Goal: Task Accomplishment & Management: Complete application form

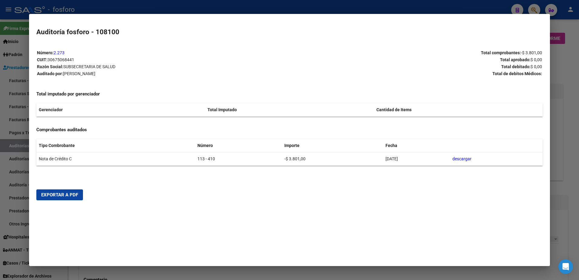
drag, startPoint x: 0, startPoint y: 0, endPoint x: 11, endPoint y: 58, distance: 58.6
click at [11, 58] on div at bounding box center [289, 140] width 579 height 280
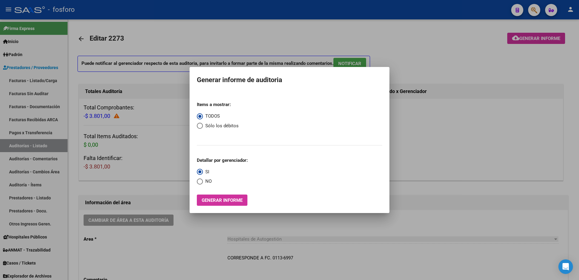
click at [333, 51] on div at bounding box center [289, 140] width 579 height 280
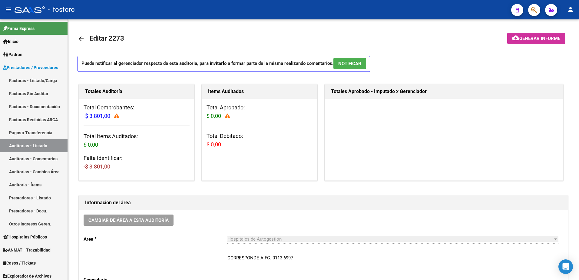
click at [541, 12] on mat-toolbar "menu - fosforo person" at bounding box center [289, 9] width 579 height 19
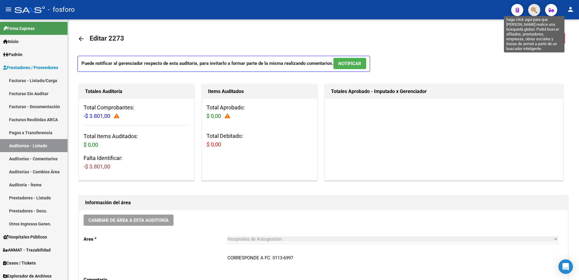
click at [535, 13] on icon "button" at bounding box center [534, 10] width 6 height 7
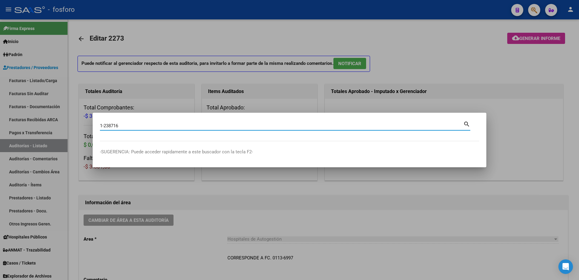
type input "1-238716"
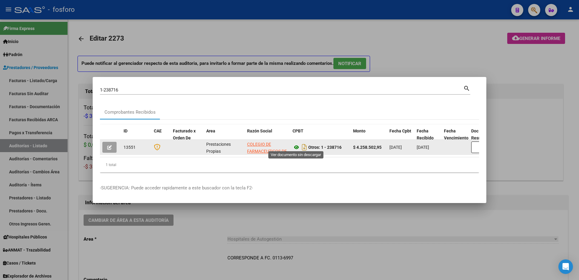
click at [298, 145] on icon at bounding box center [296, 146] width 8 height 7
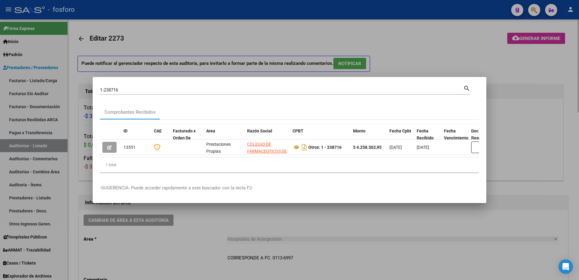
drag, startPoint x: 141, startPoint y: 40, endPoint x: 104, endPoint y: 41, distance: 36.9
click at [136, 41] on div at bounding box center [289, 140] width 579 height 280
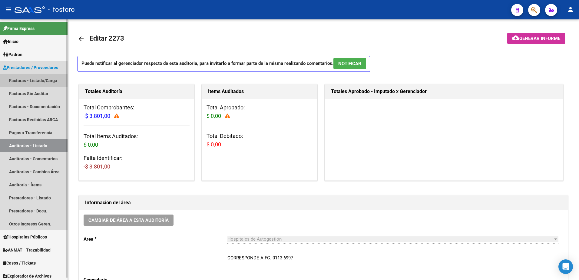
click at [26, 81] on link "Facturas - Listado/Carga" at bounding box center [34, 80] width 68 height 13
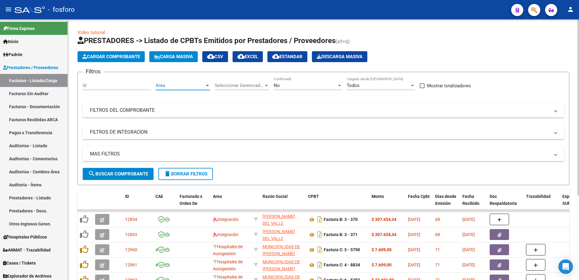
click at [207, 87] on div at bounding box center [207, 85] width 5 height 5
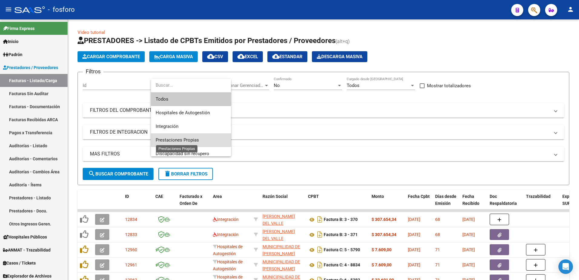
click at [183, 138] on span "Prestaciones Propias" at bounding box center [177, 139] width 43 height 5
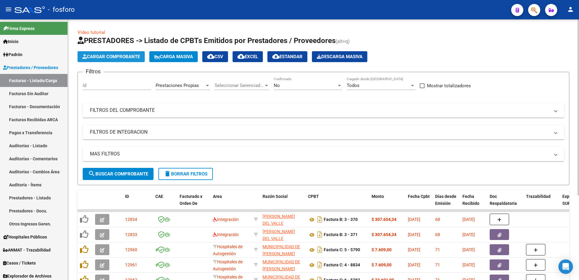
click at [112, 55] on span "Cargar Comprobante" at bounding box center [111, 56] width 58 height 5
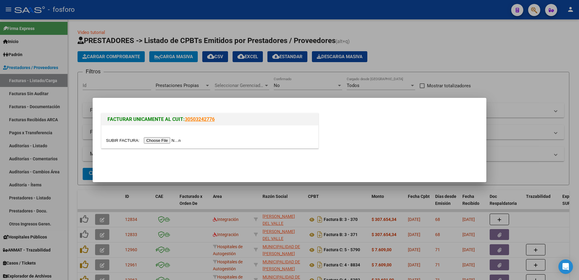
click at [156, 138] on input "file" at bounding box center [144, 140] width 77 height 6
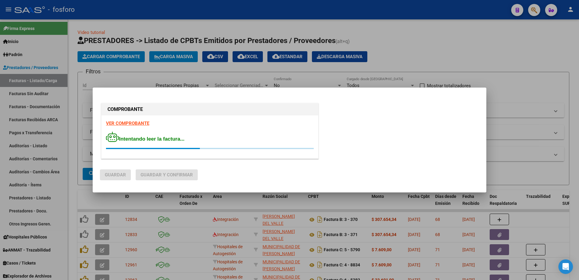
click at [131, 124] on strong "VER COMPROBANTE" at bounding box center [127, 122] width 43 height 5
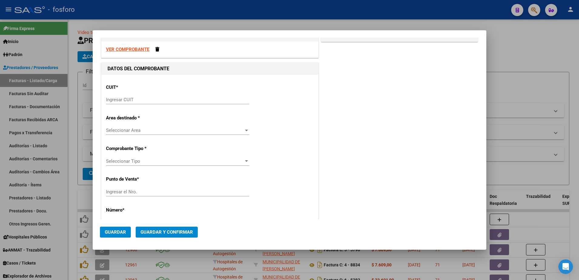
scroll to position [30, 0]
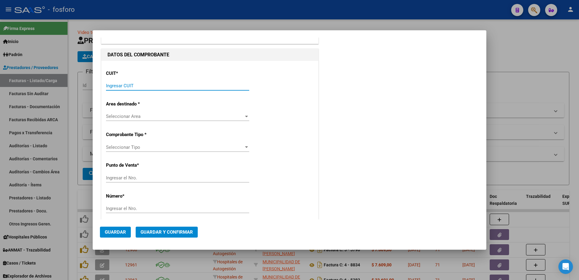
click at [150, 87] on input "Ingresar CUIT" at bounding box center [177, 85] width 143 height 5
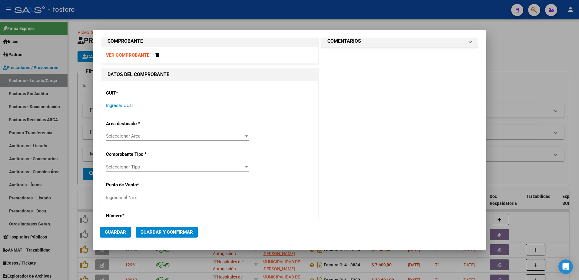
scroll to position [0, 0]
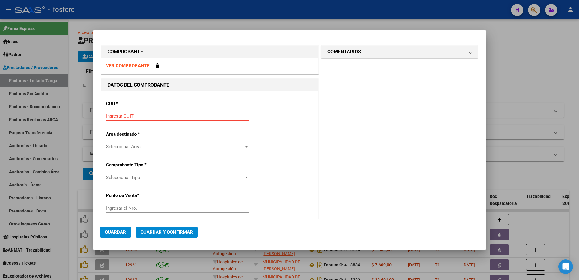
click at [134, 117] on input "Ingresar CUIT" at bounding box center [177, 115] width 143 height 5
paste input "30-55085706-1"
type input "30-55085706-1"
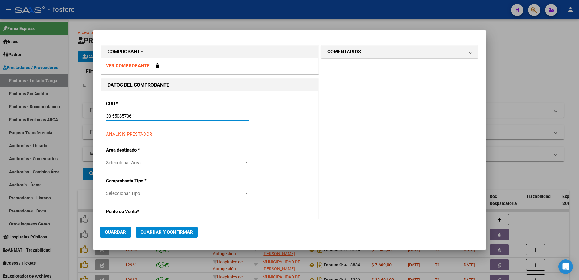
type input "1"
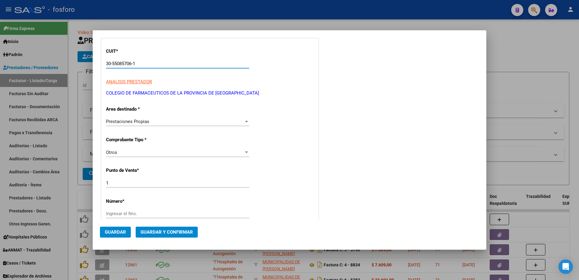
scroll to position [61, 0]
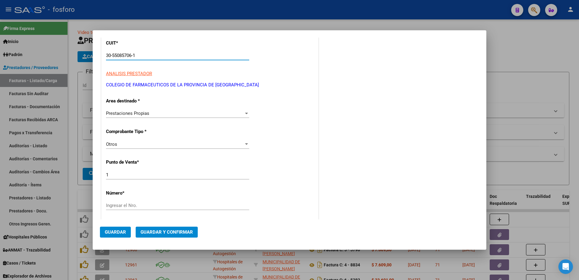
type input "30-55085706-1"
click at [120, 203] on input "Ingresar el Nro." at bounding box center [177, 205] width 143 height 5
type input "4"
click at [245, 114] on div at bounding box center [246, 113] width 5 height 5
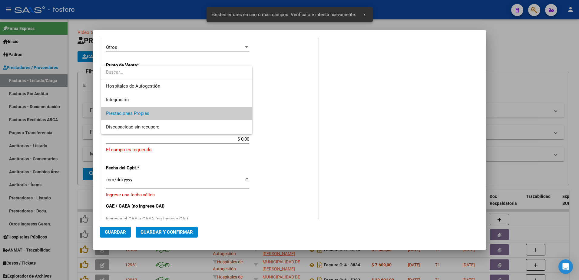
scroll to position [165, 0]
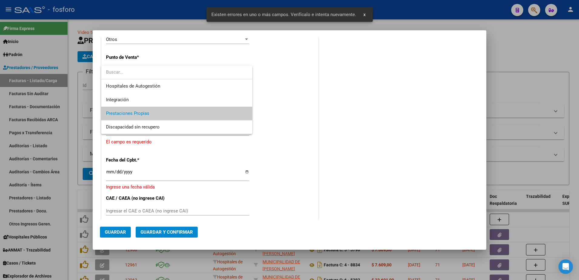
click at [259, 139] on div at bounding box center [289, 140] width 579 height 280
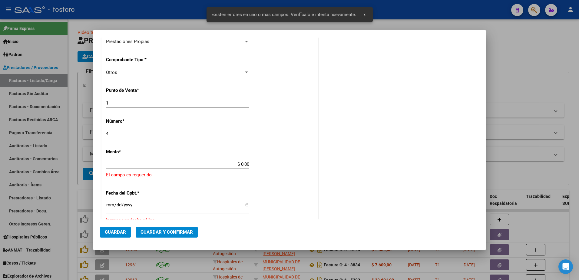
scroll to position [74, 0]
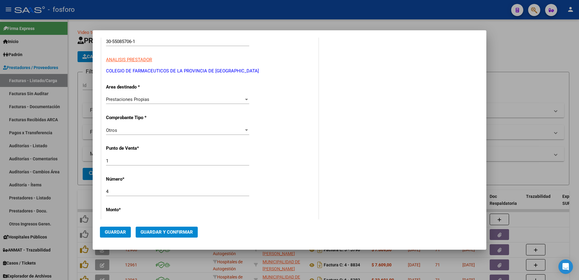
click at [246, 130] on div at bounding box center [246, 130] width 3 height 2
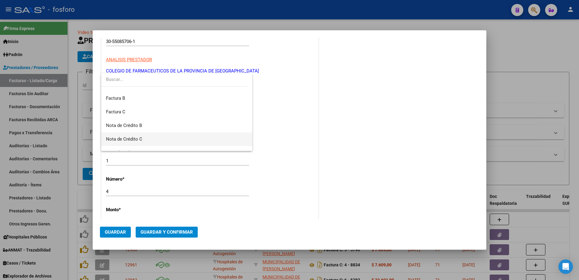
scroll to position [0, 0]
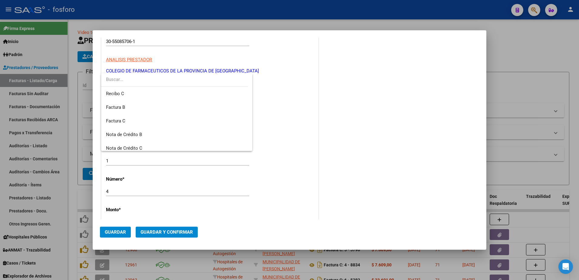
drag, startPoint x: 276, startPoint y: 154, endPoint x: 204, endPoint y: 149, distance: 72.2
click at [276, 155] on div at bounding box center [289, 140] width 579 height 280
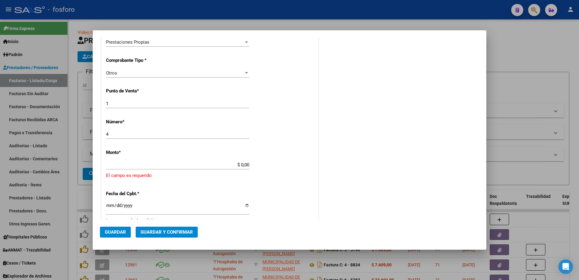
scroll to position [135, 0]
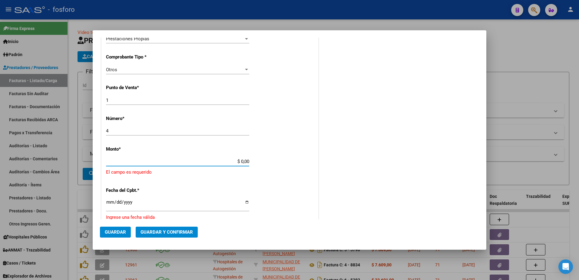
click at [247, 162] on input "$ 0,00" at bounding box center [177, 161] width 143 height 5
click at [229, 160] on input "$ 39.734,61" at bounding box center [177, 161] width 143 height 5
type input "-$ 39.734,61"
click at [109, 203] on input "Ingresar la fecha" at bounding box center [177, 205] width 143 height 10
type input "[DATE]"
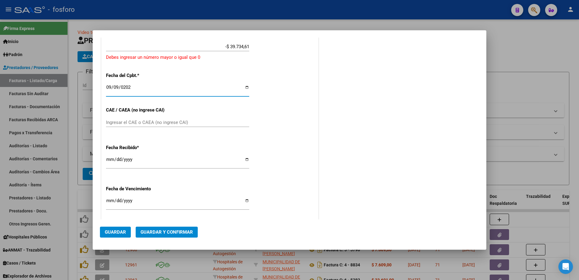
scroll to position [256, 0]
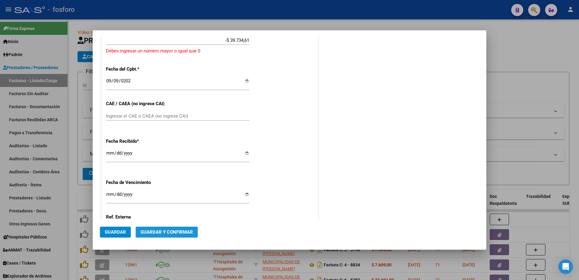
click at [162, 232] on span "Guardar y Confirmar" at bounding box center [166, 231] width 52 height 5
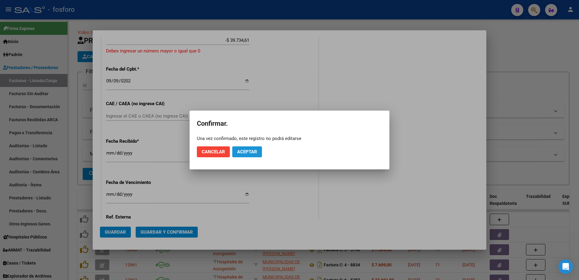
click at [251, 154] on span "Aceptar" at bounding box center [247, 151] width 20 height 5
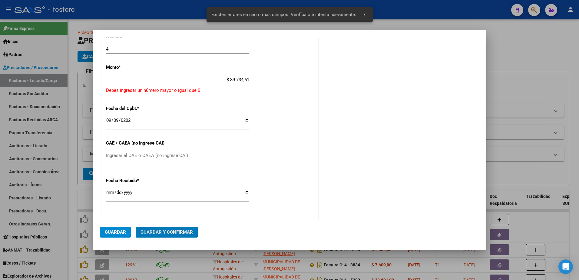
scroll to position [167, 0]
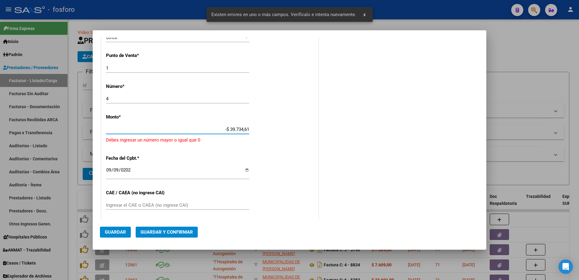
click at [224, 129] on input "-$ 39.734,61" at bounding box center [177, 129] width 143 height 5
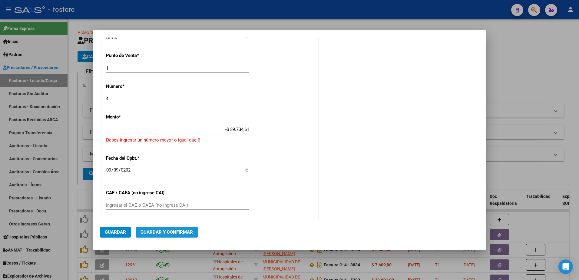
click at [160, 229] on button "Guardar y Confirmar" at bounding box center [167, 231] width 62 height 11
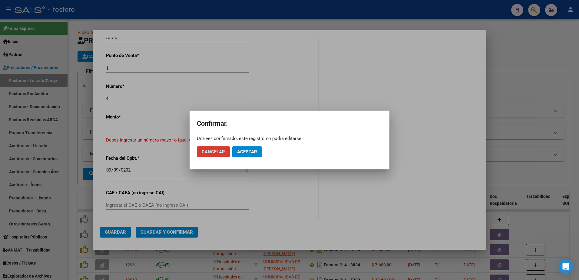
click at [253, 153] on span "Aceptar" at bounding box center [247, 151] width 20 height 5
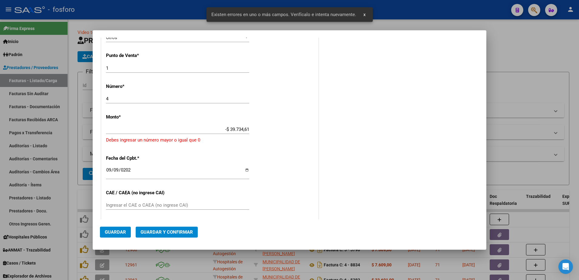
click at [66, 146] on div at bounding box center [289, 140] width 579 height 280
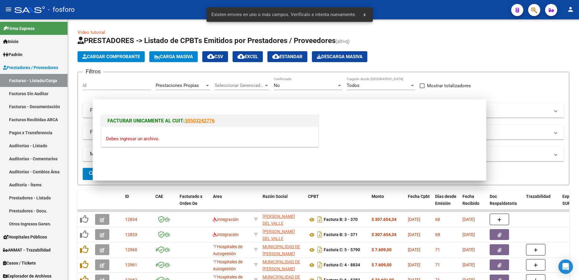
scroll to position [0, 0]
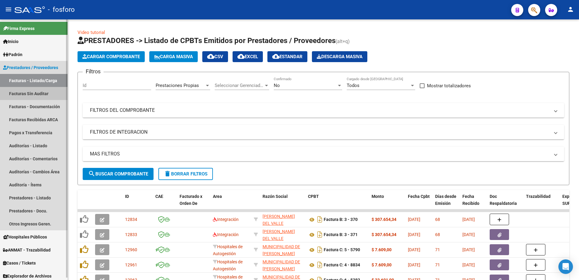
click at [39, 95] on link "Facturas Sin Auditar" at bounding box center [34, 93] width 68 height 13
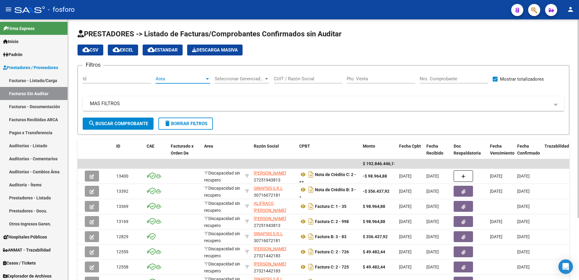
click at [207, 80] on div at bounding box center [207, 78] width 5 height 5
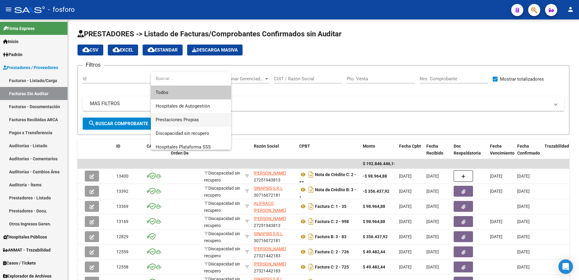
click at [186, 115] on span "Prestaciones Propias" at bounding box center [191, 120] width 71 height 14
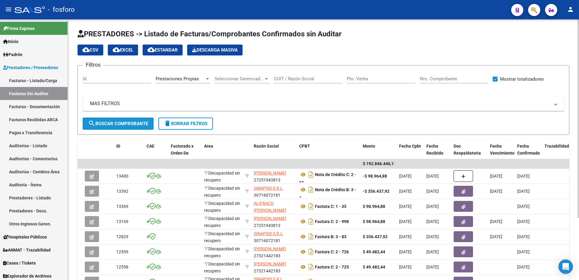
click at [114, 123] on span "search Buscar Comprobante" at bounding box center [118, 123] width 60 height 5
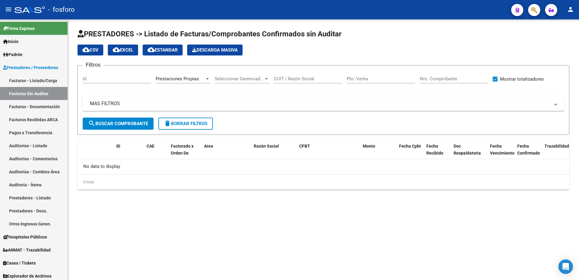
click at [539, 6] on app-search-popup at bounding box center [534, 9] width 12 height 8
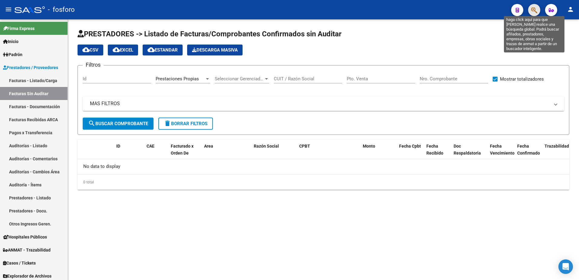
click at [534, 12] on icon "button" at bounding box center [534, 10] width 6 height 7
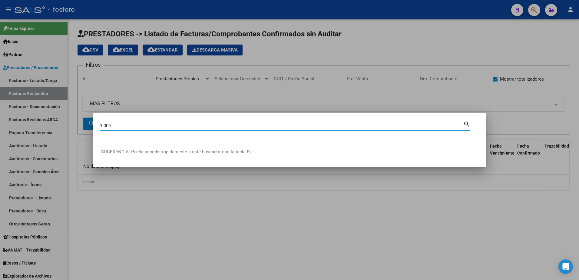
type input "1-004"
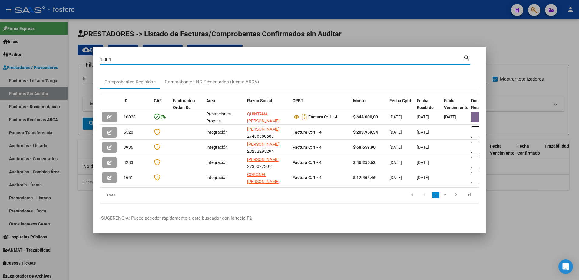
click at [79, 112] on div at bounding box center [289, 140] width 579 height 280
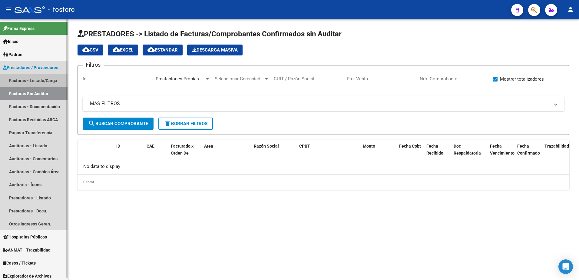
click at [34, 80] on link "Facturas - Listado/Carga" at bounding box center [34, 80] width 68 height 13
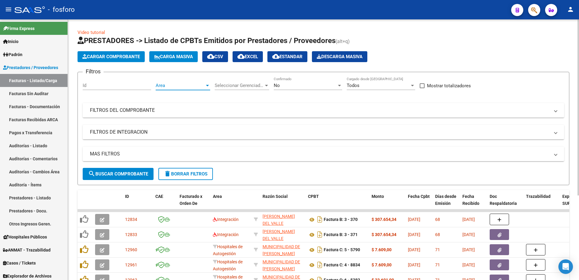
click at [208, 86] on div at bounding box center [207, 85] width 5 height 5
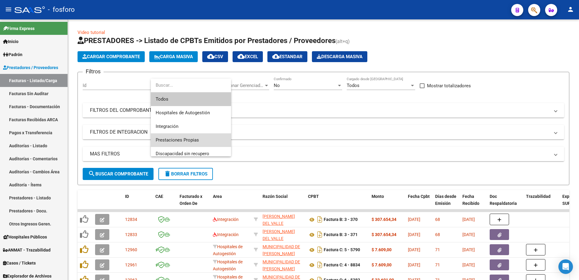
click at [194, 137] on span "Prestaciones Propias" at bounding box center [191, 140] width 71 height 14
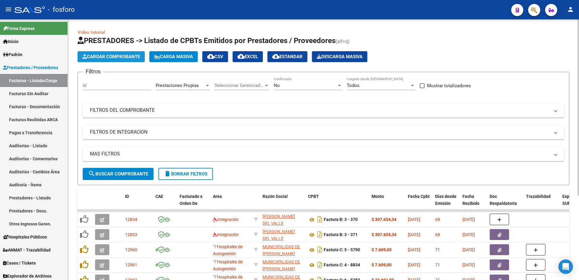
click at [119, 58] on span "Cargar Comprobante" at bounding box center [111, 56] width 58 height 5
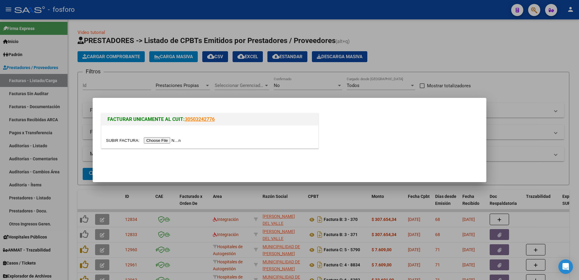
click at [153, 140] on input "file" at bounding box center [144, 140] width 77 height 6
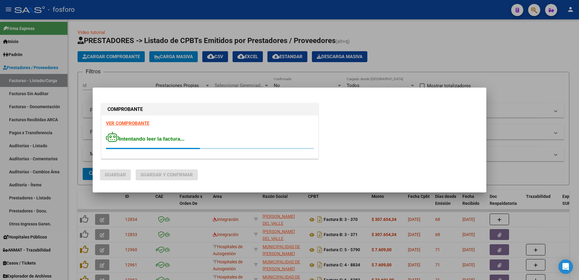
click at [138, 121] on strong "VER COMPROBANTE" at bounding box center [127, 122] width 43 height 5
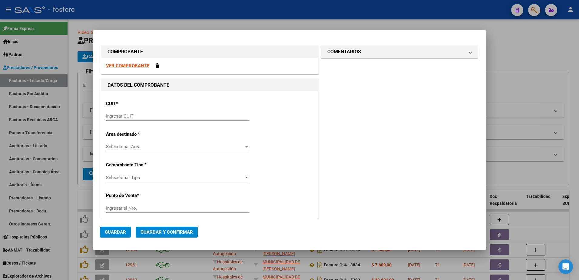
click at [186, 108] on div "CUIT * Ingresar CUIT" at bounding box center [210, 111] width 208 height 31
click at [183, 114] on input "Ingresar CUIT" at bounding box center [177, 115] width 143 height 5
type input "30-55085706-1"
type input "1"
type input "4"
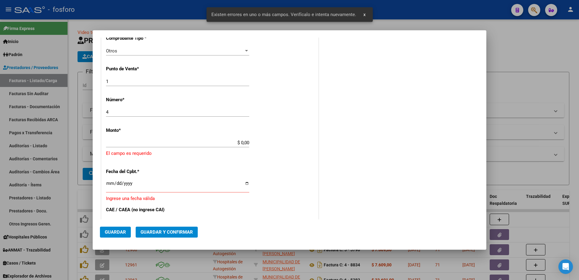
scroll to position [154, 0]
click at [246, 144] on input "$ 0,00" at bounding box center [177, 142] width 143 height 5
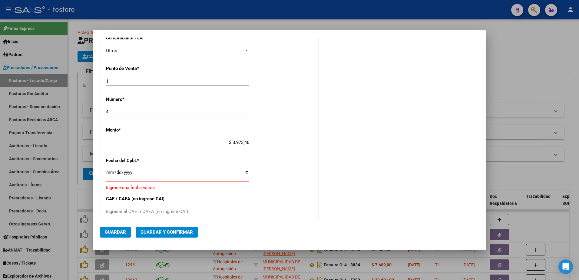
type input "$ 39.734,61"
click at [111, 174] on input "Ingresar la fecha" at bounding box center [177, 175] width 143 height 10
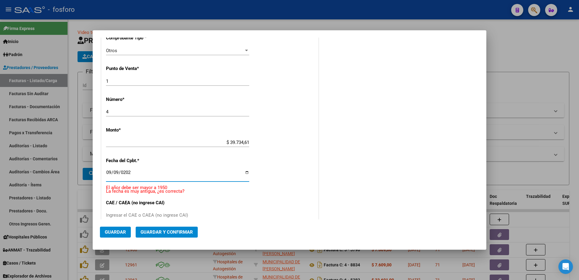
type input "[DATE]"
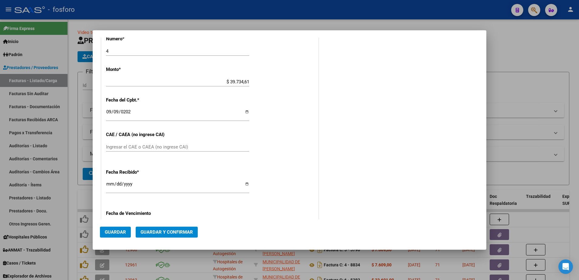
scroll to position [302, 0]
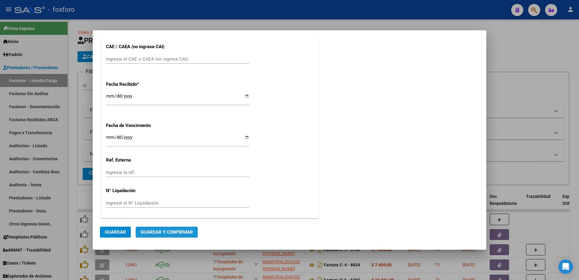
click at [164, 230] on span "Guardar y Confirmar" at bounding box center [166, 231] width 52 height 5
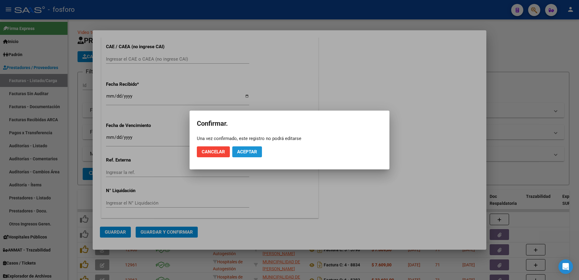
click at [242, 149] on span "Aceptar" at bounding box center [247, 151] width 20 height 5
click at [244, 152] on span "Guardar igualmente." at bounding box center [262, 151] width 51 height 5
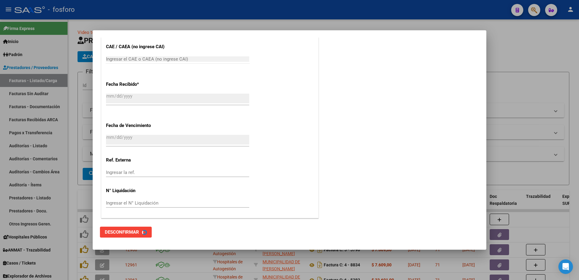
scroll to position [0, 0]
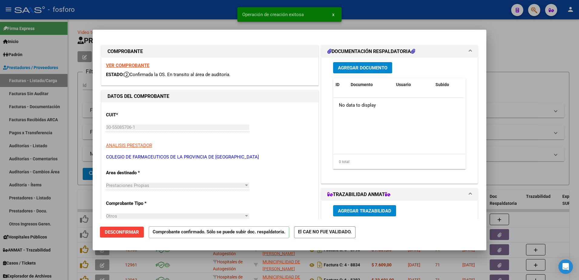
click at [70, 110] on div at bounding box center [289, 140] width 579 height 280
type input "$ 0,00"
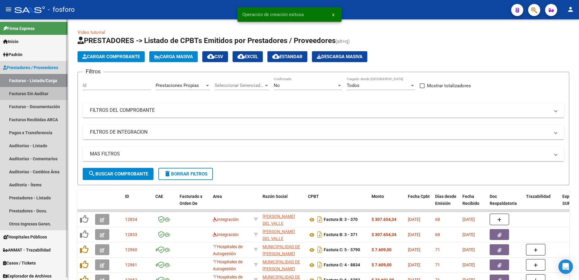
click at [35, 96] on link "Facturas Sin Auditar" at bounding box center [34, 93] width 68 height 13
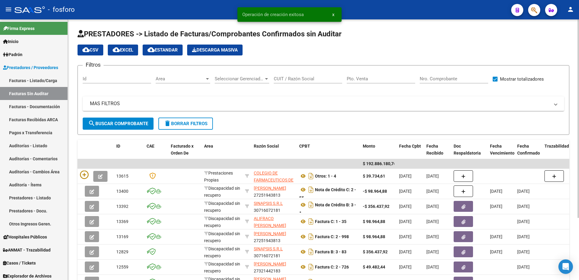
click at [207, 78] on div at bounding box center [207, 79] width 3 height 2
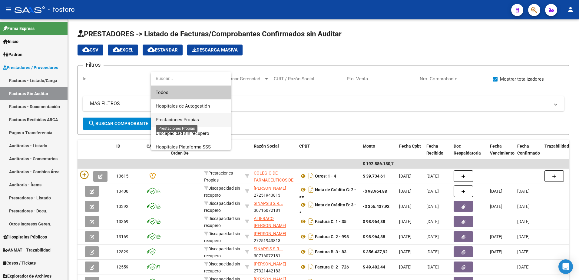
click at [189, 118] on span "Prestaciones Propias" at bounding box center [177, 119] width 43 height 5
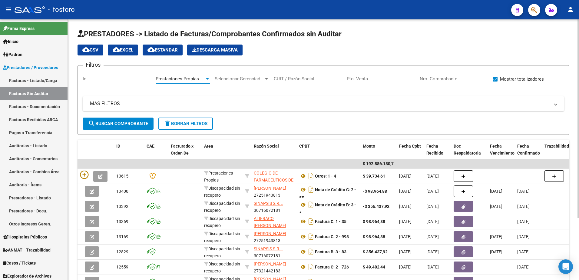
click at [137, 125] on span "search Buscar Comprobante" at bounding box center [118, 123] width 60 height 5
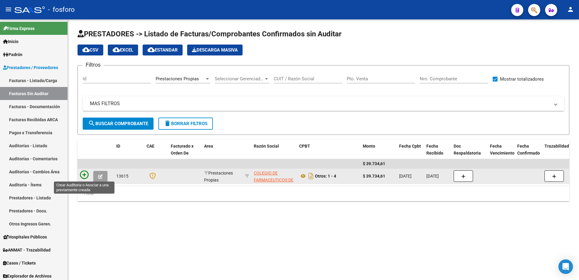
click at [81, 174] on icon at bounding box center [84, 174] width 8 height 8
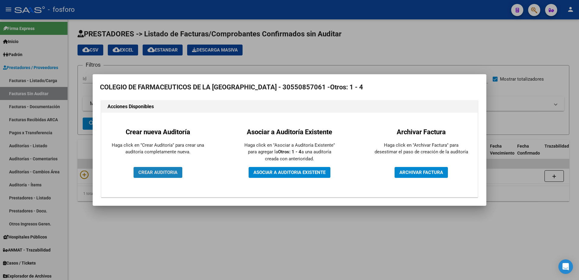
click at [143, 172] on span "CREAR AUDITORIA" at bounding box center [157, 172] width 39 height 5
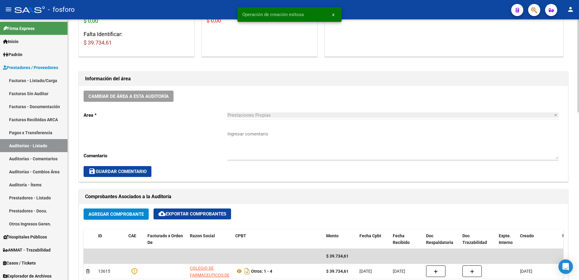
scroll to position [121, 0]
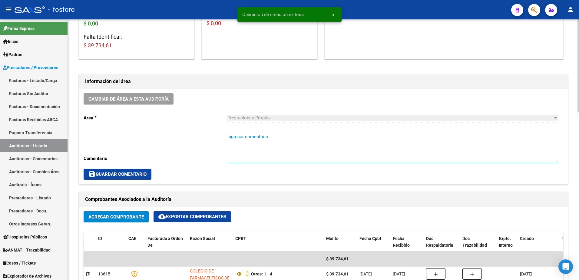
click at [234, 137] on textarea "Ingresar comentario" at bounding box center [392, 147] width 331 height 28
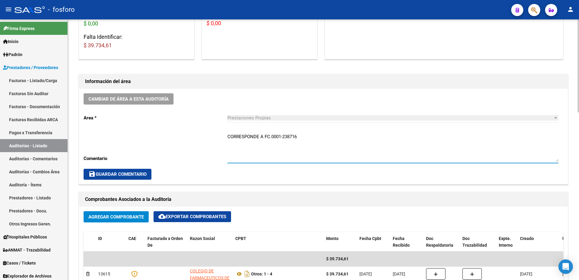
type textarea "CORRESPONDE A FC.0001-238716"
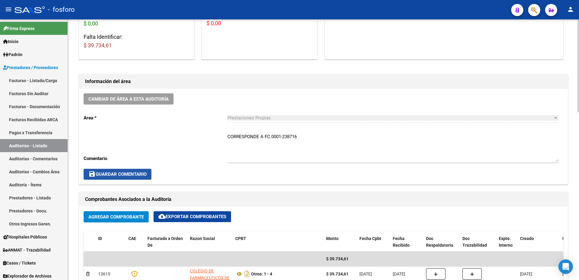
click at [131, 173] on span "save Guardar Comentario" at bounding box center [117, 173] width 58 height 5
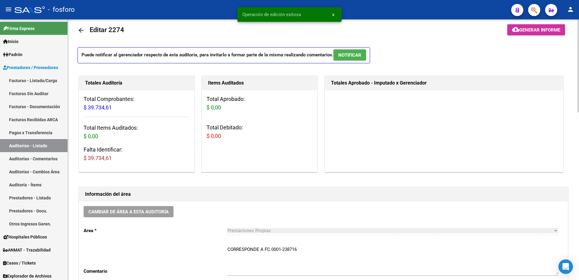
scroll to position [0, 0]
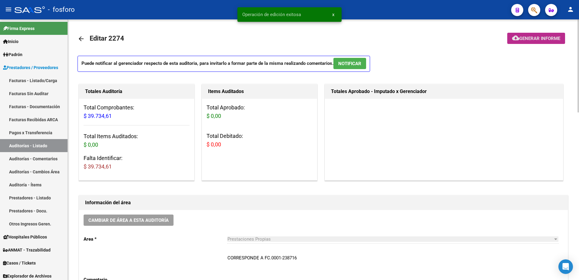
click at [509, 41] on button "cloud_download Generar informe" at bounding box center [536, 38] width 58 height 11
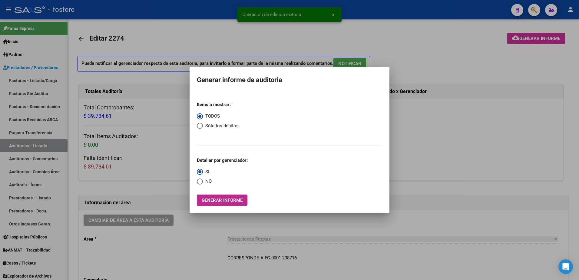
click at [224, 199] on span "Generar informe" at bounding box center [222, 199] width 41 height 5
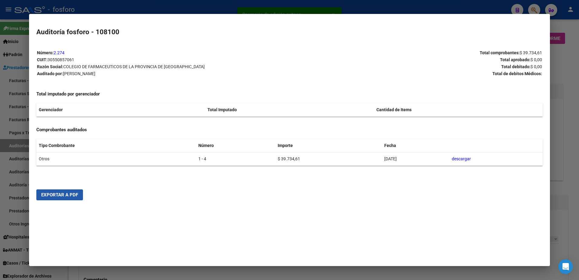
click at [69, 192] on button "Exportar a PDF" at bounding box center [59, 194] width 47 height 11
click at [15, 114] on div at bounding box center [289, 140] width 579 height 280
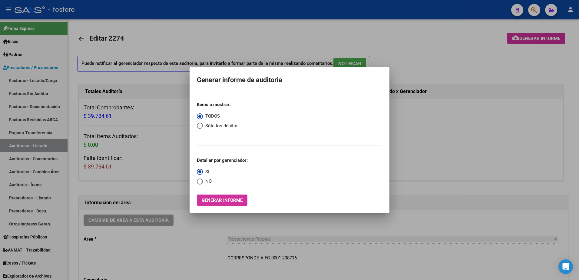
click at [108, 179] on div at bounding box center [289, 140] width 579 height 280
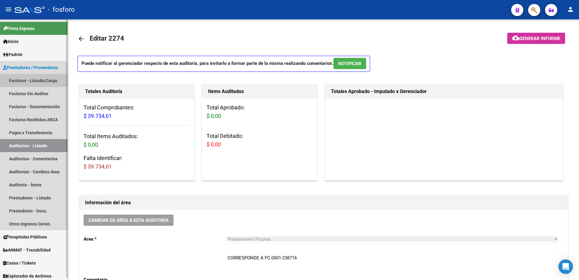
click at [37, 82] on link "Facturas - Listado/Carga" at bounding box center [34, 80] width 68 height 13
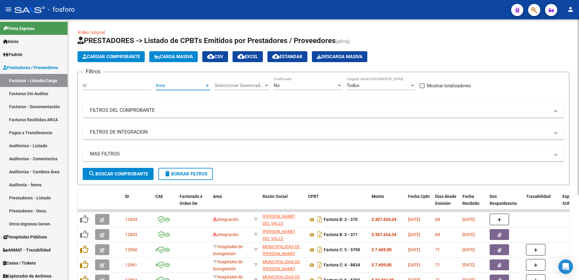
click at [208, 86] on div at bounding box center [207, 86] width 3 height 2
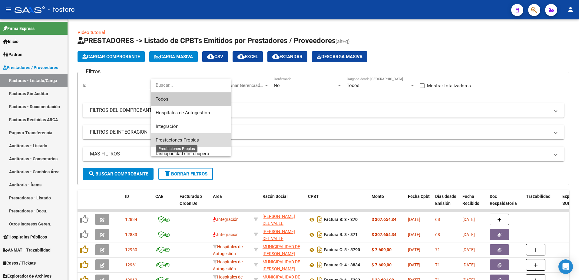
click at [191, 141] on span "Prestaciones Propias" at bounding box center [177, 139] width 43 height 5
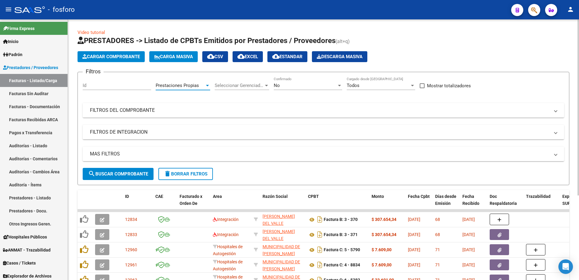
click at [124, 177] on button "search Buscar Comprobante" at bounding box center [118, 174] width 71 height 12
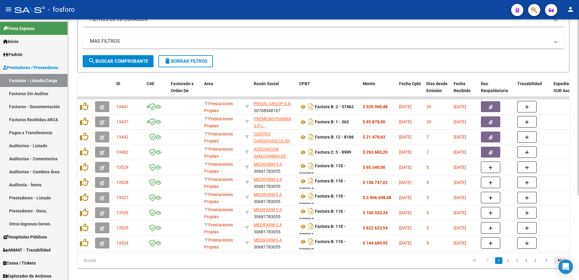
scroll to position [125, 0]
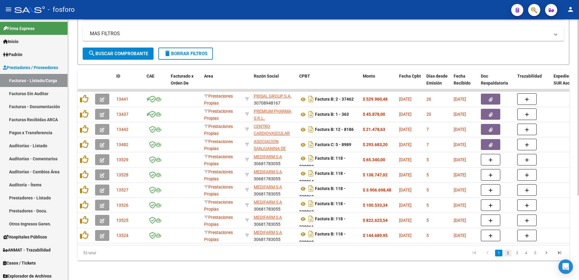
click at [506, 253] on link "2" at bounding box center [507, 252] width 7 height 7
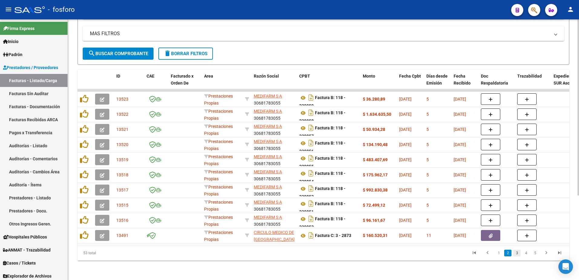
click at [516, 252] on link "3" at bounding box center [516, 252] width 7 height 7
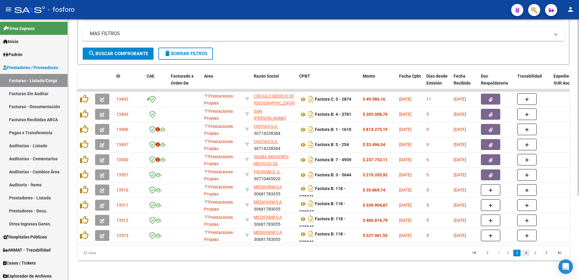
click at [527, 253] on link "4" at bounding box center [525, 252] width 7 height 7
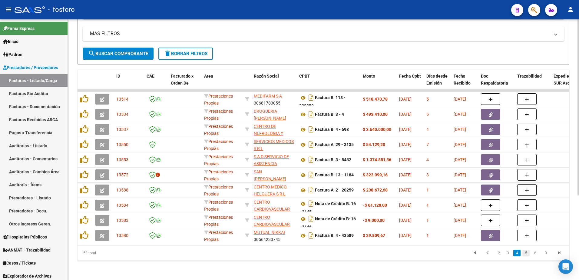
click at [526, 253] on link "5" at bounding box center [525, 252] width 7 height 7
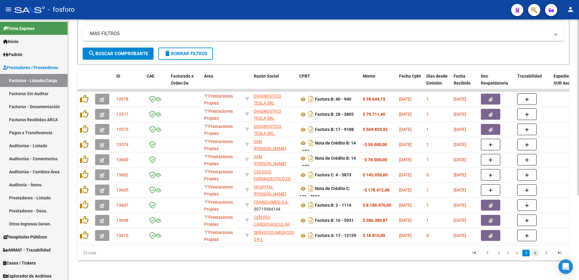
click at [535, 252] on link "6" at bounding box center [534, 252] width 7 height 7
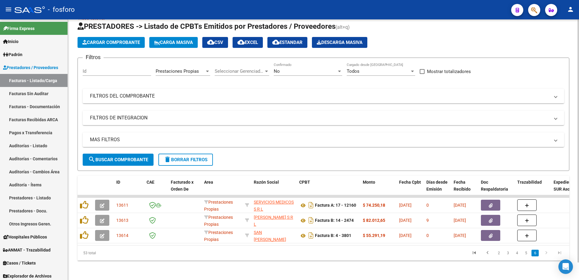
scroll to position [19, 0]
click at [500, 255] on link "2" at bounding box center [498, 252] width 7 height 7
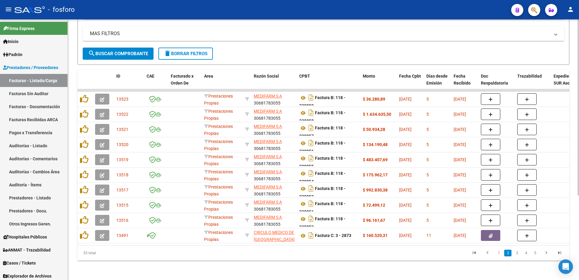
scroll to position [125, 0]
click at [497, 255] on link "1" at bounding box center [498, 252] width 7 height 7
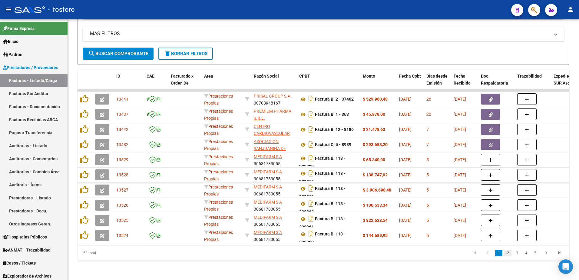
click at [508, 254] on link "2" at bounding box center [507, 252] width 7 height 7
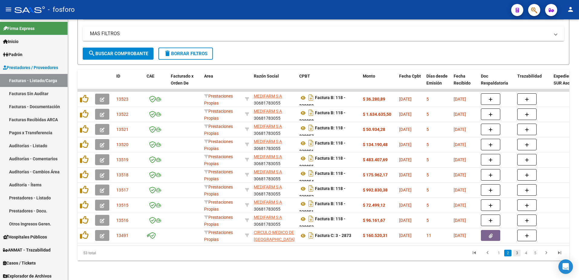
click at [519, 254] on link "3" at bounding box center [516, 252] width 7 height 7
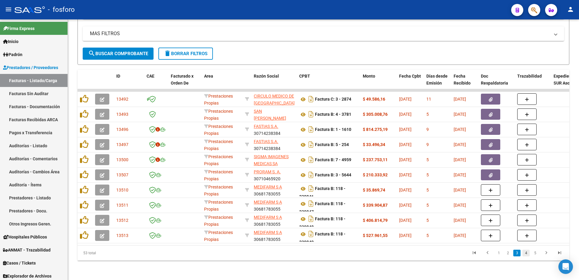
click at [529, 254] on link "4" at bounding box center [525, 252] width 7 height 7
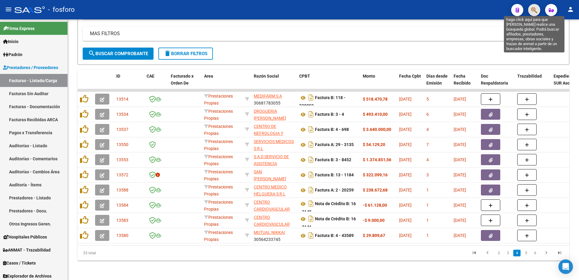
click at [536, 12] on icon "button" at bounding box center [534, 10] width 6 height 7
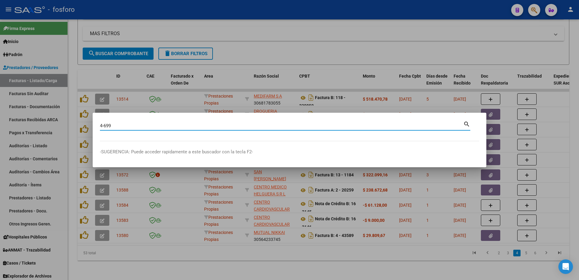
type input "4-699"
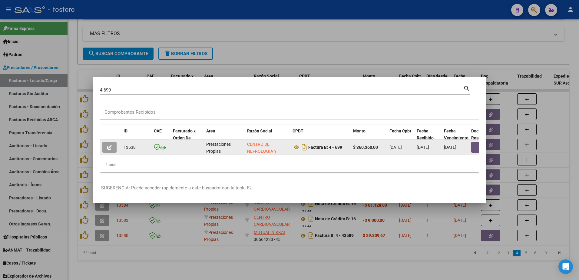
click at [477, 147] on button "button" at bounding box center [480, 147] width 19 height 11
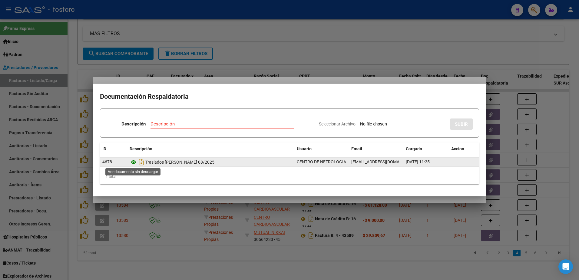
click at [134, 163] on icon at bounding box center [134, 161] width 8 height 7
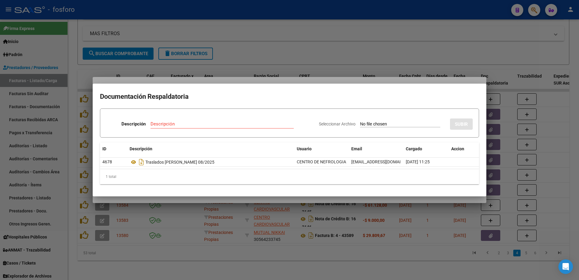
click at [220, 244] on div at bounding box center [289, 140] width 579 height 280
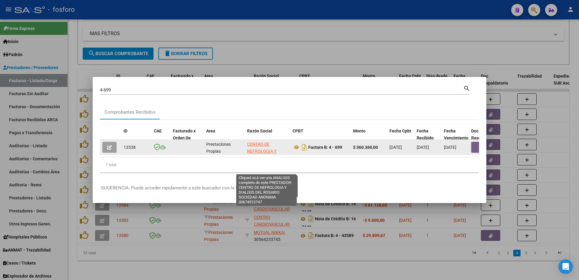
click at [258, 142] on span "CENTRO DE NEFROLOGIA Y DIALISIS DEL ROSARIO SOCIEDAD ANONIMA" at bounding box center [266, 158] width 39 height 32
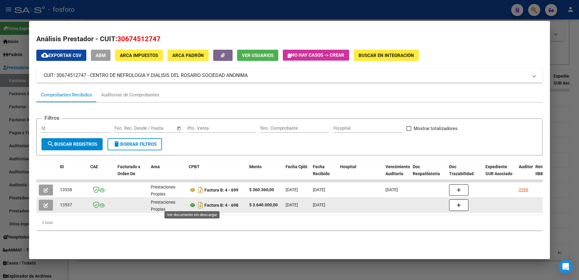
click at [191, 204] on icon at bounding box center [193, 204] width 8 height 7
